Goal: Information Seeking & Learning: Learn about a topic

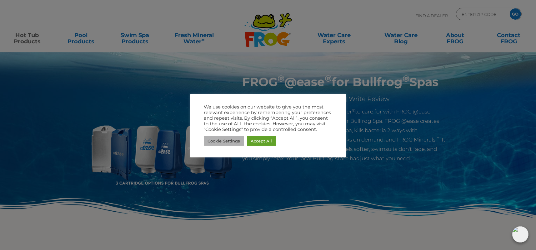
click at [227, 141] on link "Cookie Settings" at bounding box center [224, 141] width 40 height 10
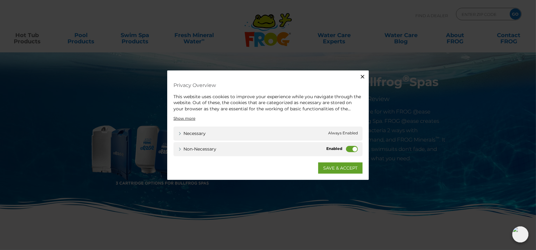
click at [350, 147] on label "Non-necessary" at bounding box center [352, 149] width 12 height 6
click at [0, 0] on input "Non-necessary" at bounding box center [0, 0] width 0 height 0
click at [327, 170] on link "SAVE & ACCEPT" at bounding box center [340, 168] width 44 height 11
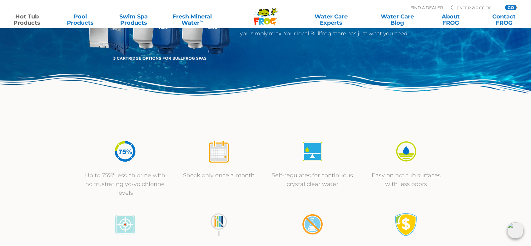
scroll to position [31, 0]
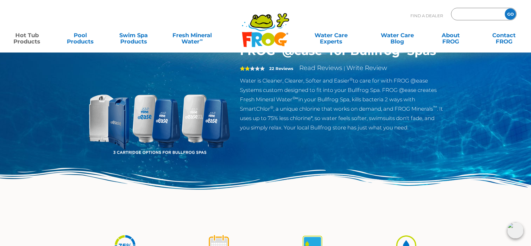
click at [467, 14] on input "Zip Code Form" at bounding box center [477, 14] width 42 height 9
type input "92563"
click at [510, 15] on input "GO" at bounding box center [510, 13] width 11 height 11
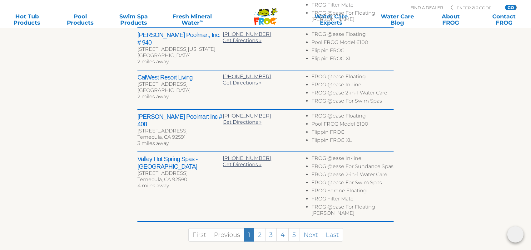
scroll to position [375, 0]
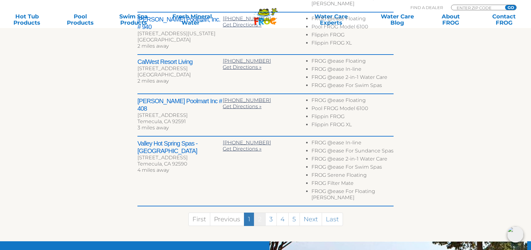
click at [259, 213] on link "2" at bounding box center [260, 219] width 12 height 13
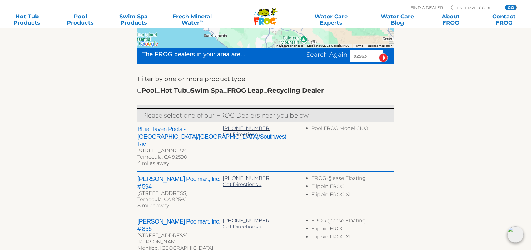
scroll to position [180, 0]
click at [160, 91] on input "checkbox" at bounding box center [158, 91] width 4 height 4
checkbox input "true"
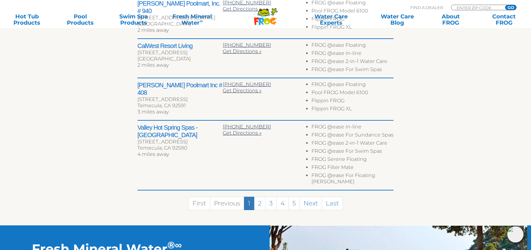
scroll to position [447, 0]
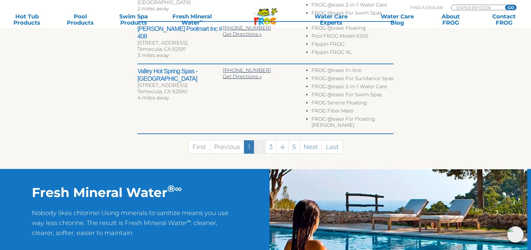
click at [258, 141] on link "2" at bounding box center [260, 147] width 12 height 13
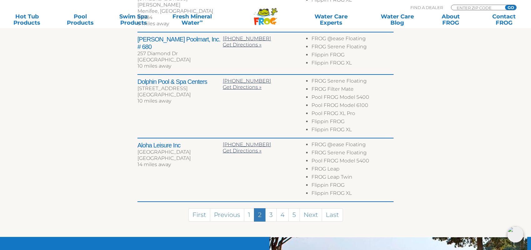
scroll to position [337, 0]
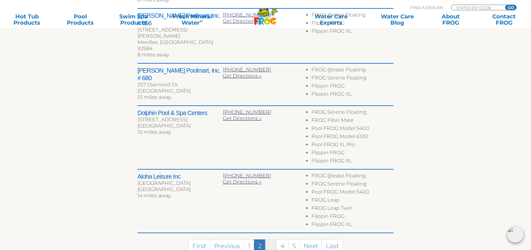
click at [269, 240] on link "3" at bounding box center [271, 246] width 12 height 13
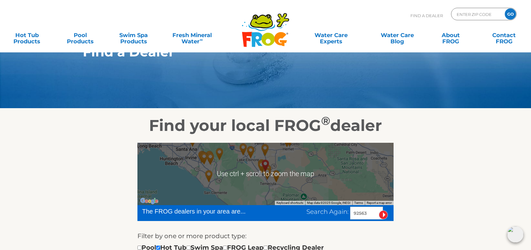
scroll to position [0, 0]
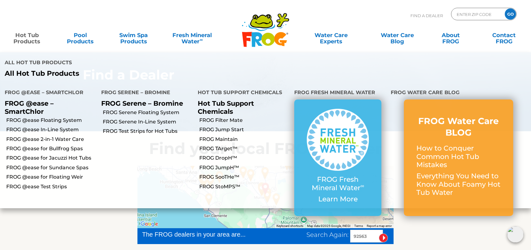
click at [26, 41] on link "Hot Tub Products" at bounding box center [27, 35] width 42 height 12
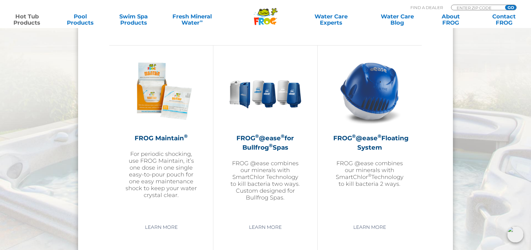
scroll to position [687, 0]
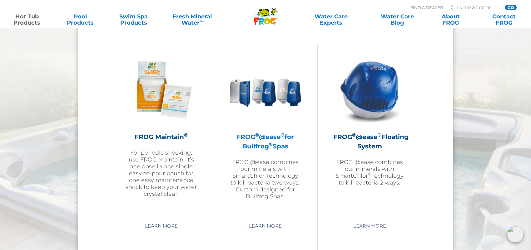
click at [274, 145] on h2 "FROG ® @ease ® for Bullfrog ® Spas" at bounding box center [265, 141] width 72 height 19
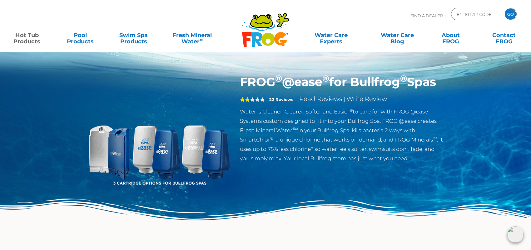
click at [250, 102] on span "2" at bounding box center [252, 99] width 25 height 5
click at [307, 103] on link "Read Reviews" at bounding box center [320, 98] width 43 height 7
click at [126, 42] on link "Swim Spa Products" at bounding box center [134, 35] width 42 height 12
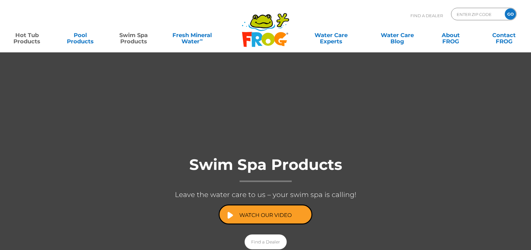
click at [32, 41] on link "Hot Tub Products" at bounding box center [27, 35] width 42 height 12
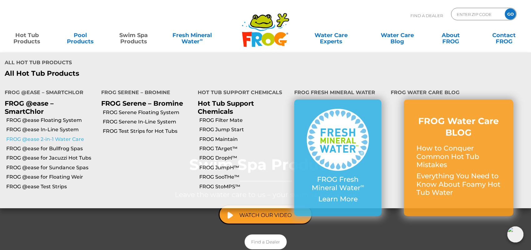
click at [13, 136] on link "FROG @ease 2-in-1 Water Care" at bounding box center [51, 139] width 90 height 7
click at [28, 42] on link "Hot Tub Products" at bounding box center [27, 35] width 42 height 12
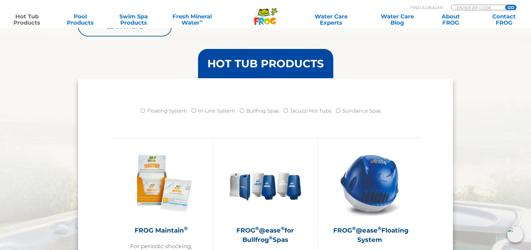
scroll to position [718, 0]
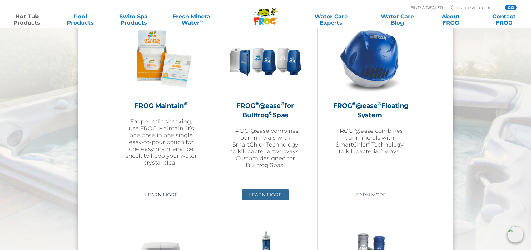
click at [259, 197] on link "Learn More" at bounding box center [265, 195] width 47 height 11
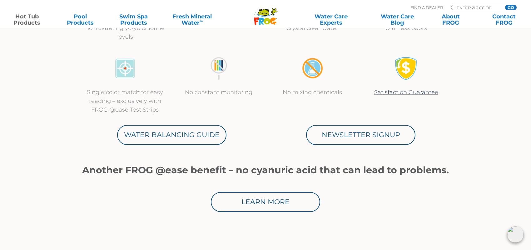
scroll to position [343, 0]
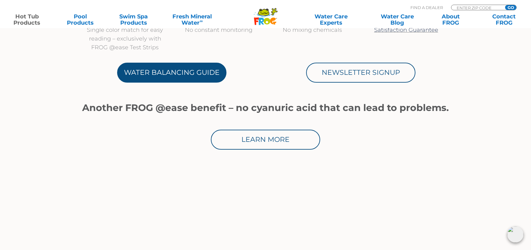
click at [177, 74] on link "Water Balancing Guide" at bounding box center [171, 73] width 109 height 20
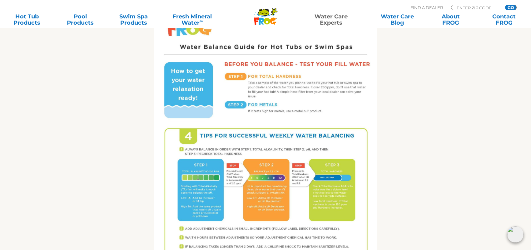
scroll to position [219, 0]
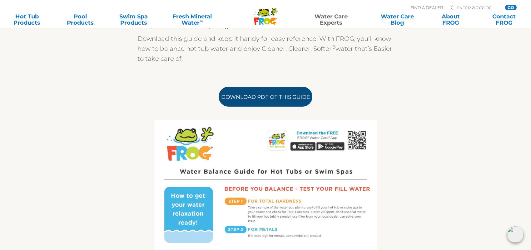
click at [241, 97] on link "Download PDF of this Guide" at bounding box center [266, 97] width 94 height 20
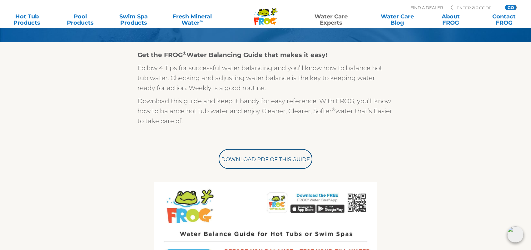
scroll to position [250, 0]
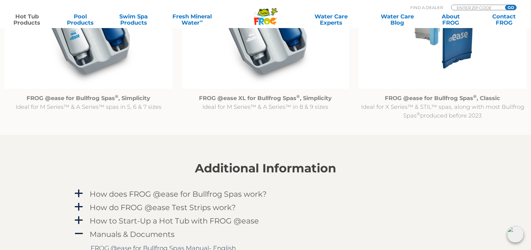
scroll to position [718, 0]
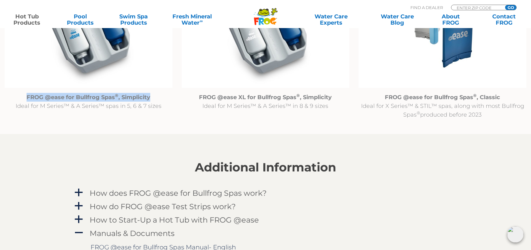
drag, startPoint x: 28, startPoint y: 97, endPoint x: 151, endPoint y: 100, distance: 122.4
click at [151, 100] on p "FROG @ease for Bullfrog Spas ® , Simplicity Ideal for M Series™ & A Series™ spa…" at bounding box center [89, 101] width 168 height 17
